Goal: Navigation & Orientation: Find specific page/section

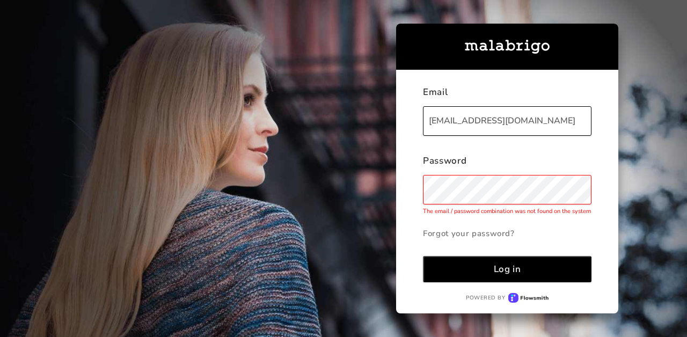
click at [518, 272] on div "Log in" at bounding box center [506, 269] width 27 height 12
click at [507, 267] on div "Log in" at bounding box center [506, 269] width 27 height 12
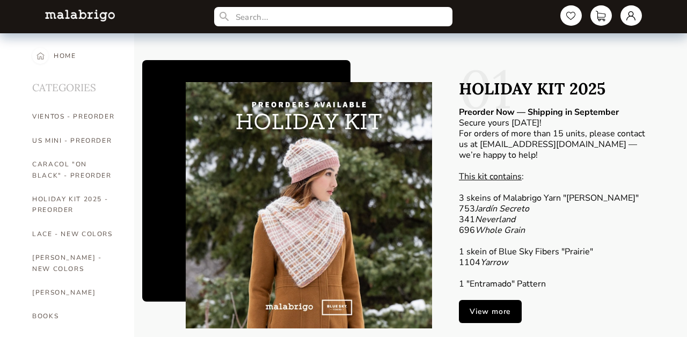
click at [154, 139] on div at bounding box center [287, 199] width 290 height 279
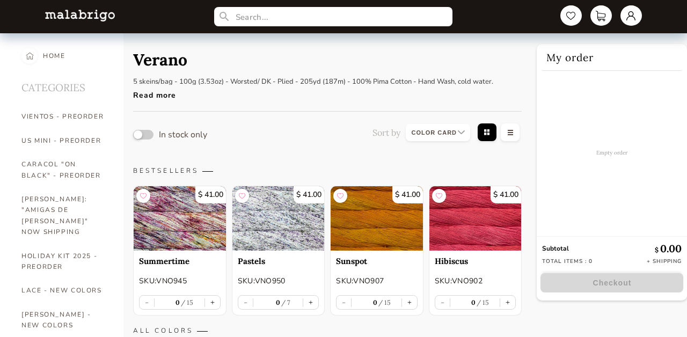
select select "INDEX"
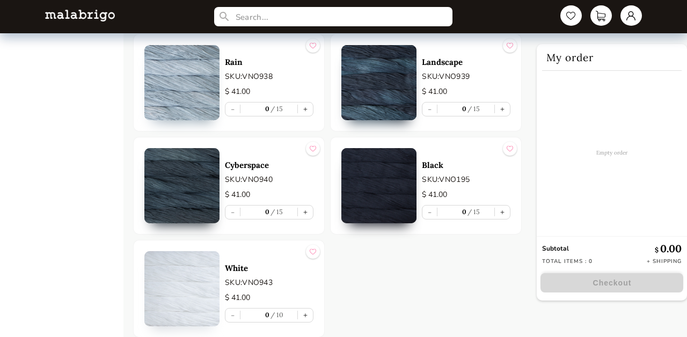
scroll to position [2289, 0]
